Goal: Transaction & Acquisition: Purchase product/service

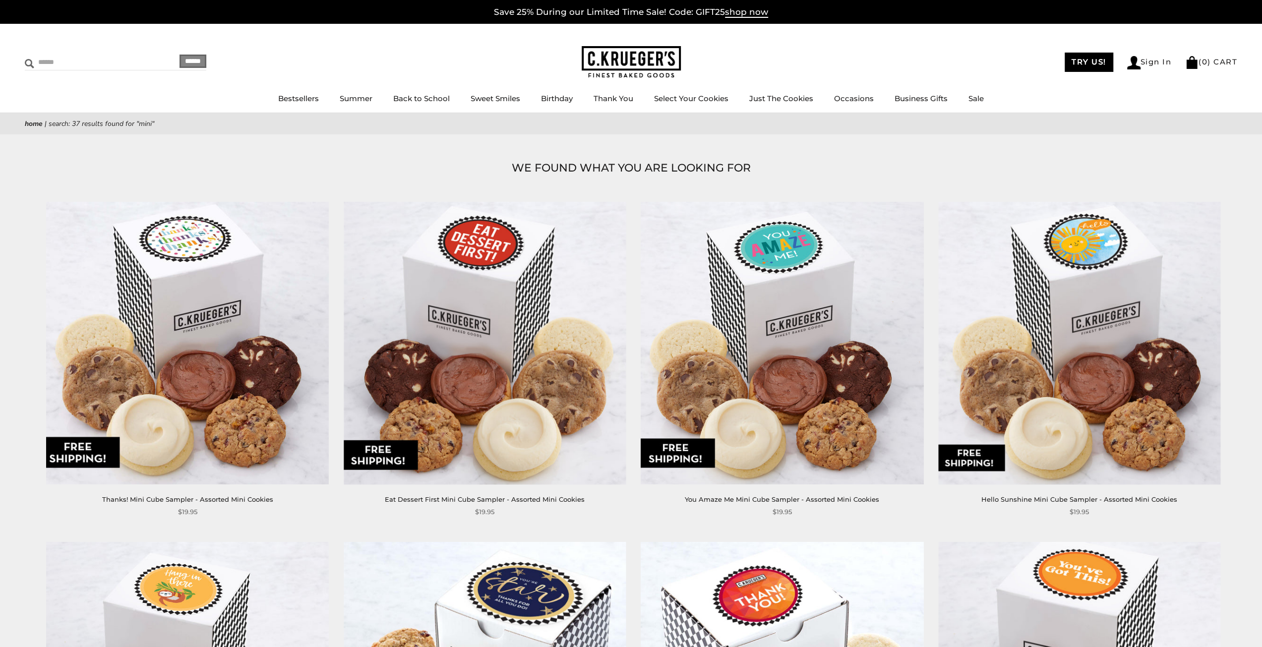
click at [48, 63] on input "Search" at bounding box center [84, 62] width 118 height 15
type input "****"
click at [179, 55] on input "******" at bounding box center [192, 61] width 27 height 13
